Goal: Find specific page/section: Find specific page/section

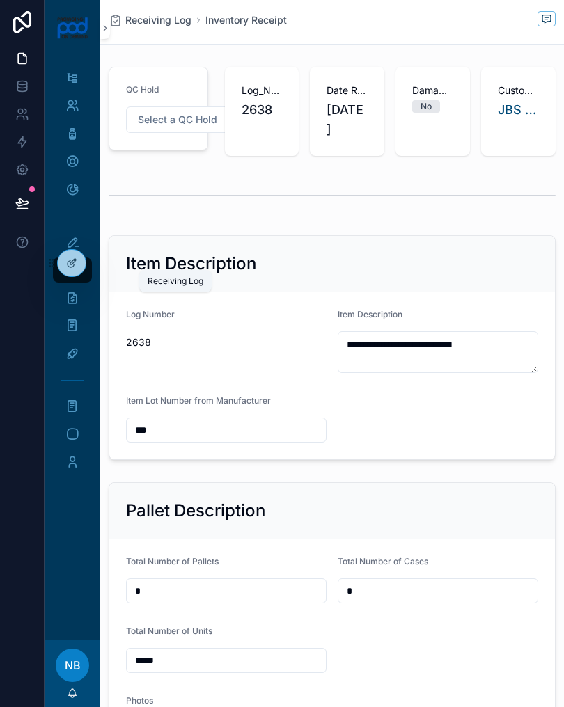
click at [86, 280] on link "Receiving Log" at bounding box center [72, 269] width 39 height 25
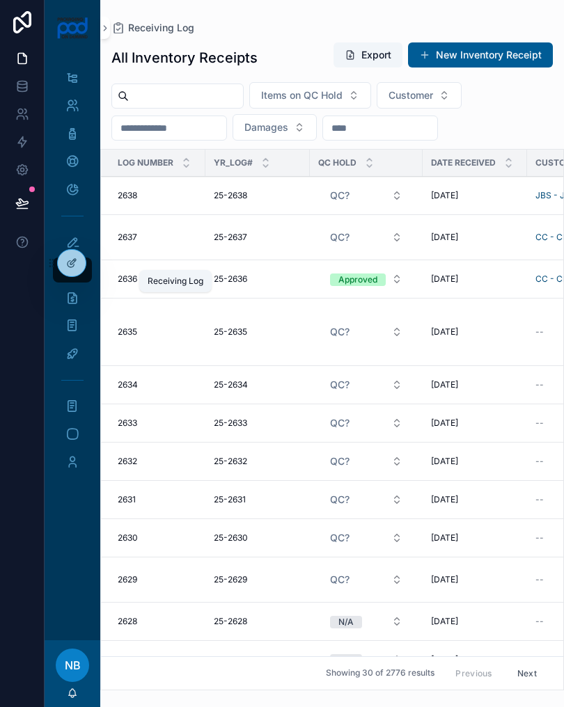
click at [186, 89] on input "scrollable content" at bounding box center [186, 95] width 114 height 19
type input "***"
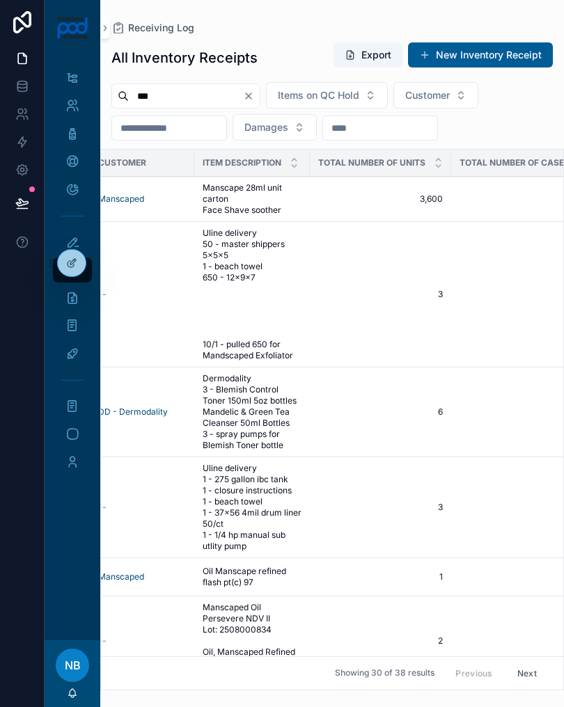
scroll to position [0, 437]
click at [235, 202] on span "Manscape 28ml unit carton Face Shave soother" at bounding box center [252, 198] width 99 height 33
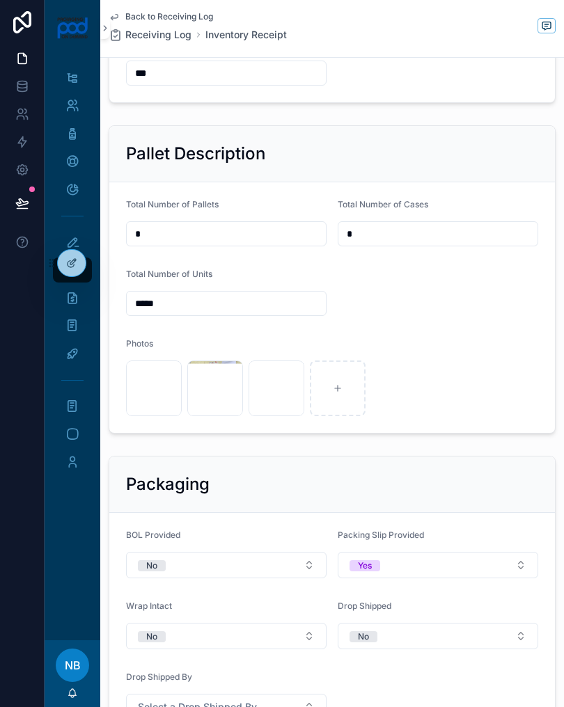
scroll to position [383, 0]
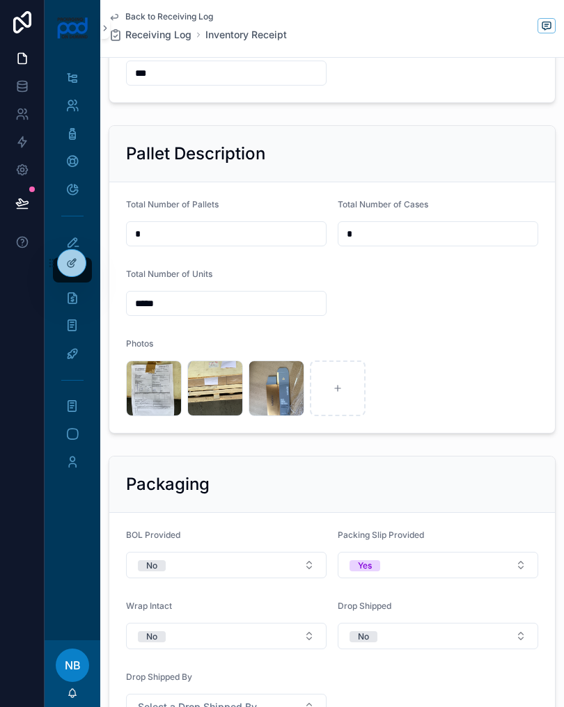
click at [214, 377] on div "image .jpg" at bounding box center [215, 388] width 56 height 56
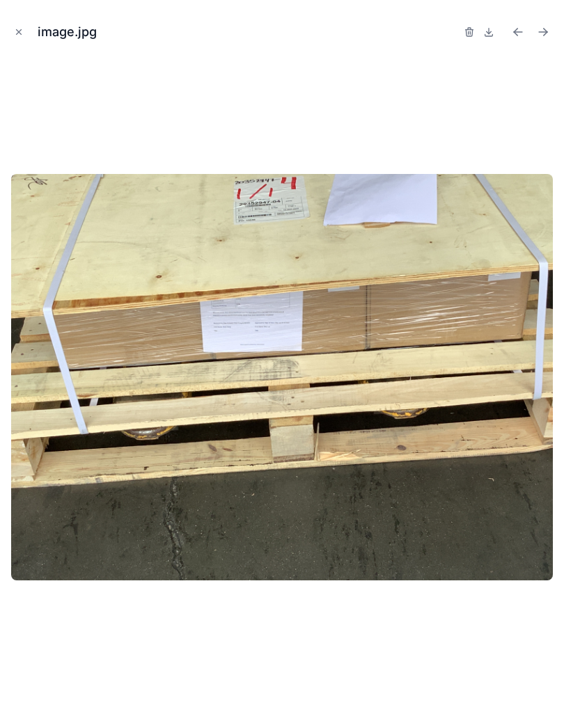
click at [11, 31] on button "Close modal" at bounding box center [18, 31] width 15 height 15
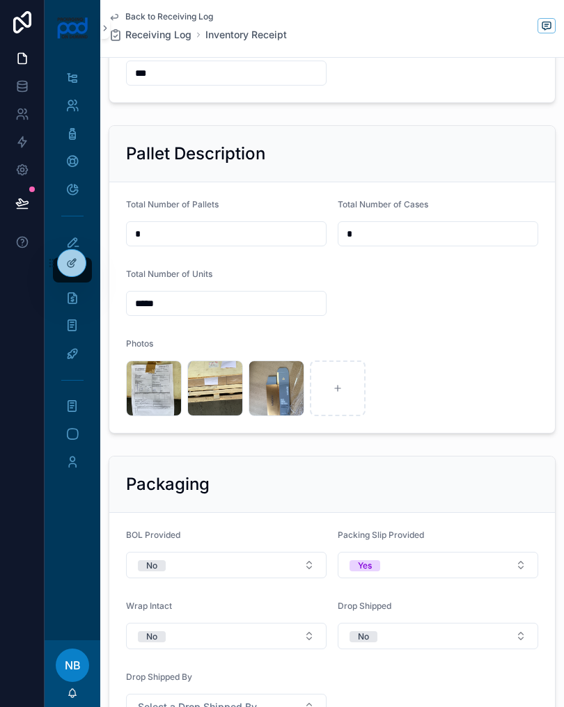
click at [149, 383] on div "image .jpg" at bounding box center [154, 388] width 56 height 56
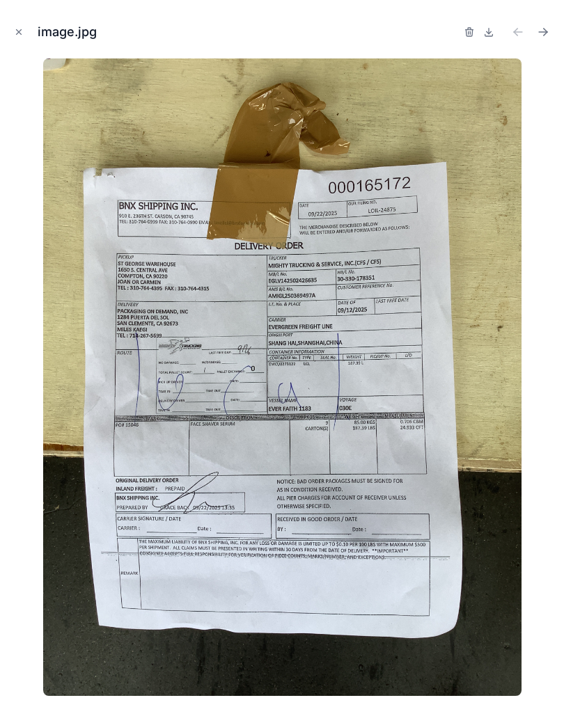
click at [24, 37] on button "Close modal" at bounding box center [18, 31] width 15 height 15
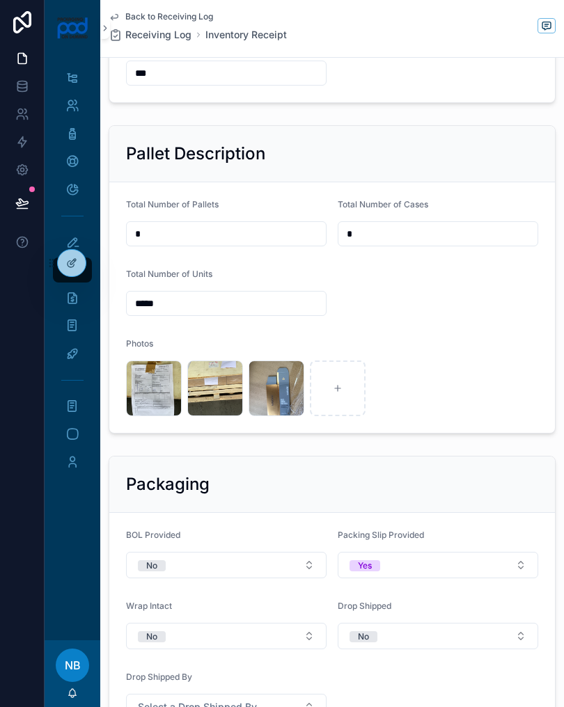
click at [213, 393] on div "image .jpg" at bounding box center [215, 388] width 56 height 56
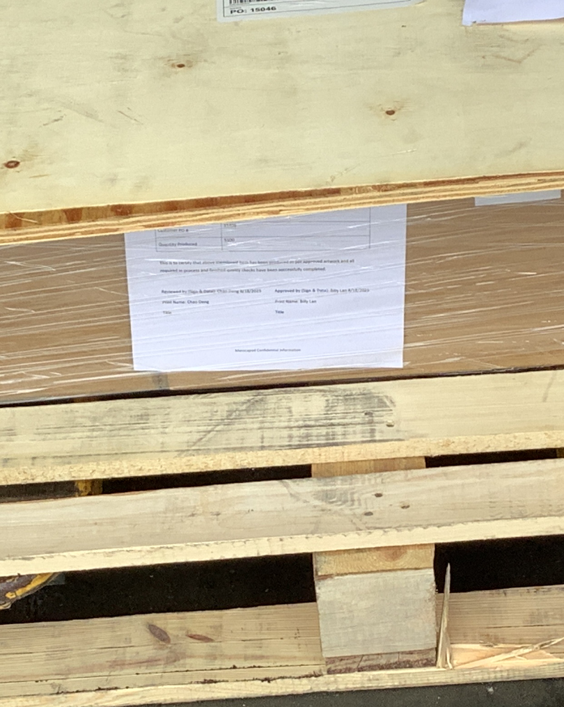
click at [91, 174] on img at bounding box center [281, 377] width 541 height 406
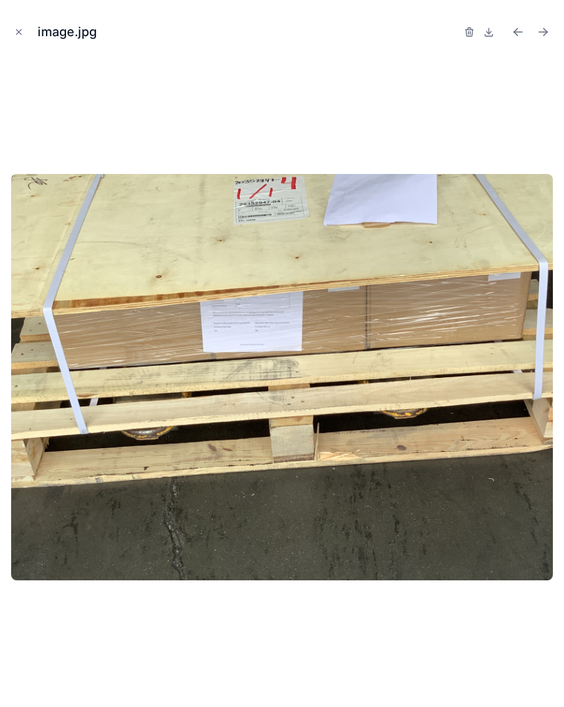
click at [25, 32] on button "Close modal" at bounding box center [18, 31] width 15 height 15
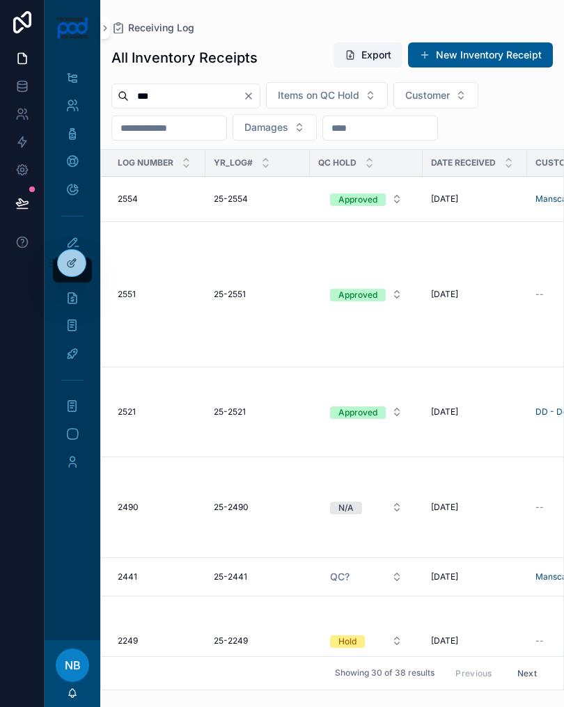
click at [243, 102] on input "***" at bounding box center [186, 95] width 114 height 19
click at [260, 95] on button "Clear" at bounding box center [251, 95] width 17 height 11
